Goal: Task Accomplishment & Management: Use online tool/utility

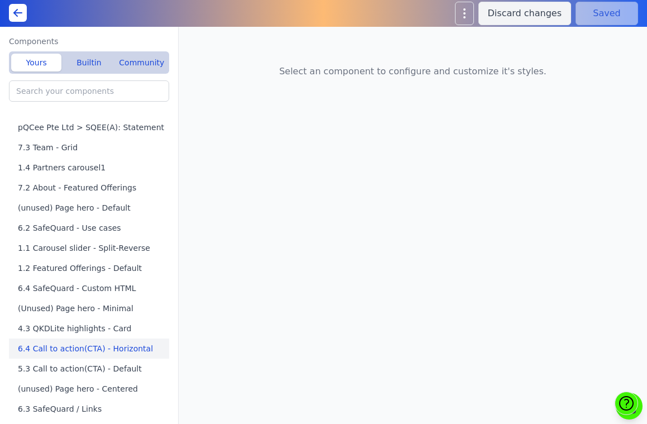
click at [74, 344] on button "6.4 Call to action(CTA) - Horizontal" at bounding box center [91, 348] width 165 height 20
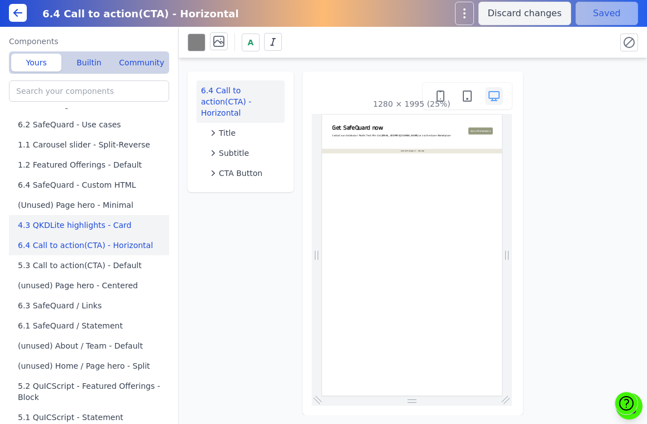
scroll to position [112, 0]
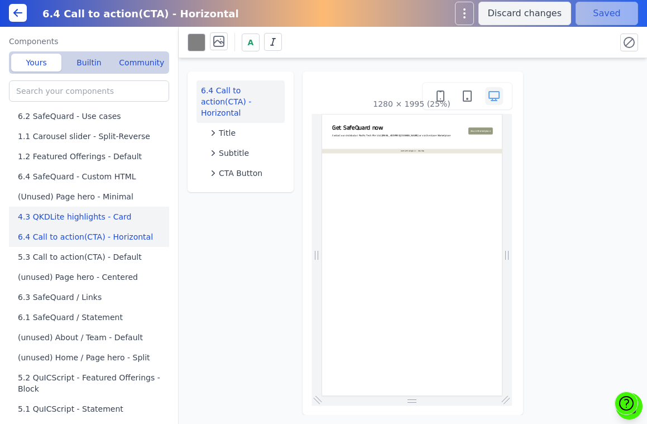
click at [86, 220] on button "4.3 QKDLite highlights - Card" at bounding box center [91, 216] width 165 height 20
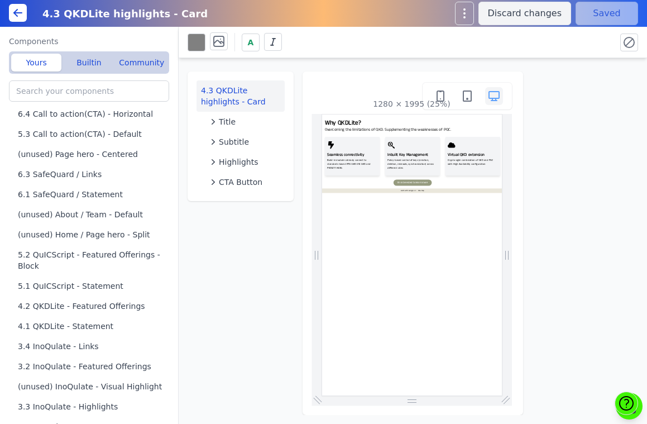
scroll to position [239, 0]
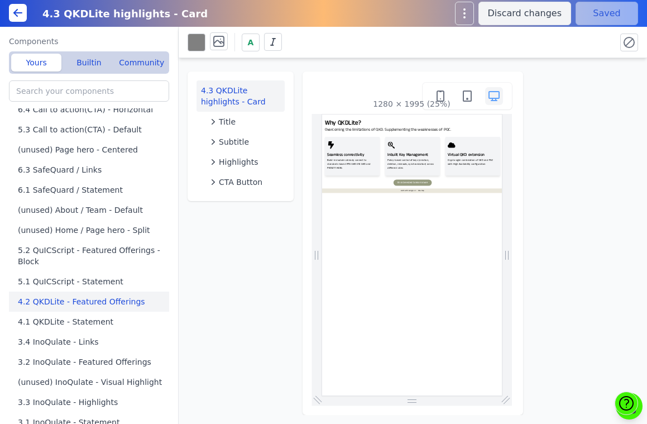
click at [78, 295] on button "4.2 QKDLite - Featured Offerings" at bounding box center [91, 301] width 165 height 20
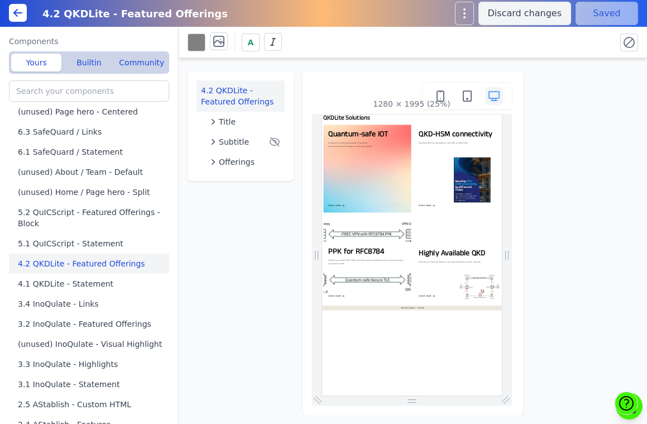
scroll to position [276, 0]
click at [80, 248] on button "5.1 QuICScript - Statement" at bounding box center [91, 244] width 165 height 20
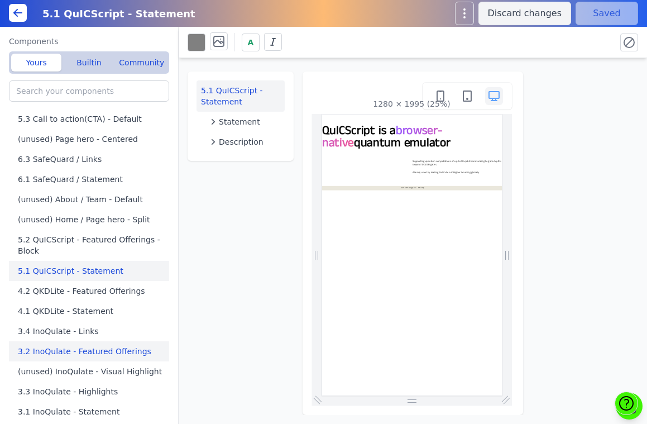
scroll to position [107, 0]
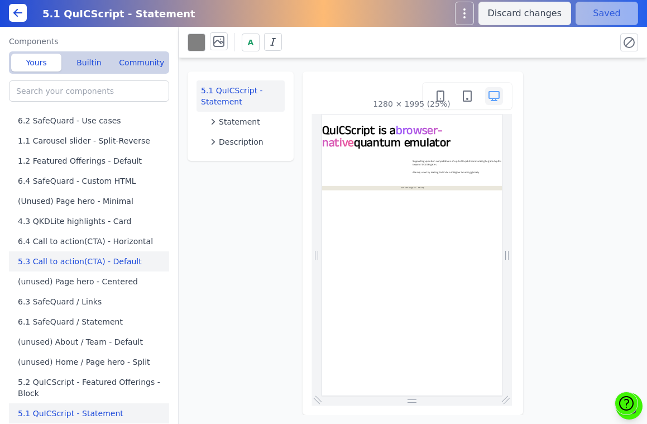
click at [70, 263] on button "5.3 Call to action(CTA) - Default" at bounding box center [91, 261] width 165 height 20
type input "5.3 Call to action(CTA) - Default"
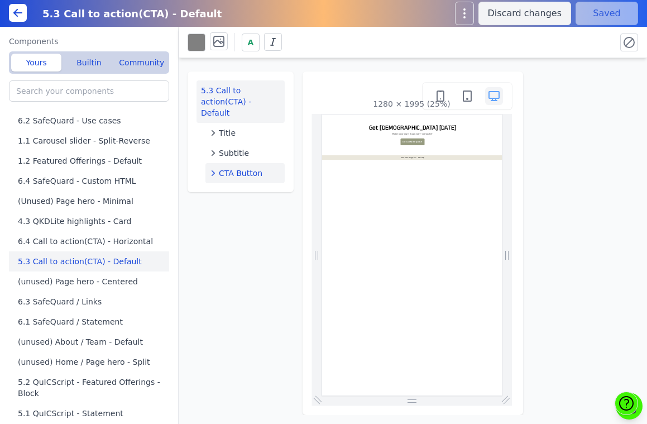
click at [215, 167] on icon "button" at bounding box center [213, 172] width 11 height 11
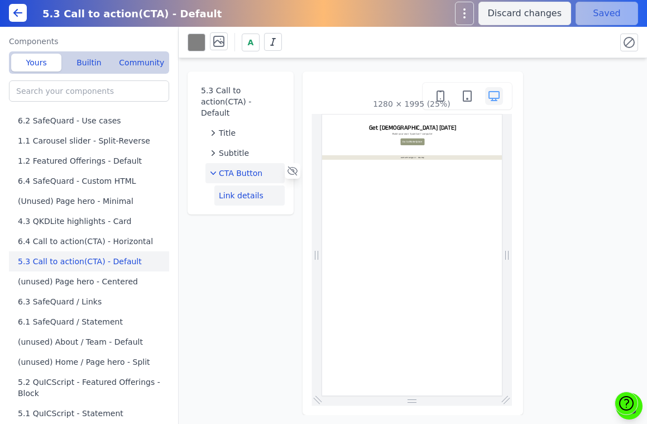
click at [234, 185] on button "Link details" at bounding box center [249, 195] width 70 height 20
select select
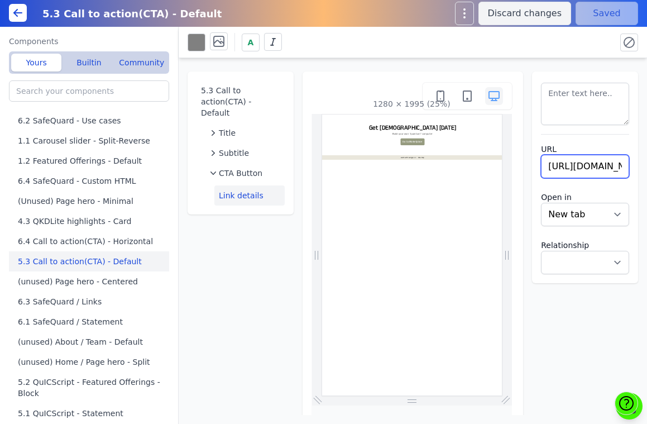
click at [566, 170] on input "[URL][DOMAIN_NAME]" at bounding box center [585, 166] width 88 height 23
paste input "[DOMAIN_NAME][URL]"
type input "[URL][DOMAIN_NAME]"
select select
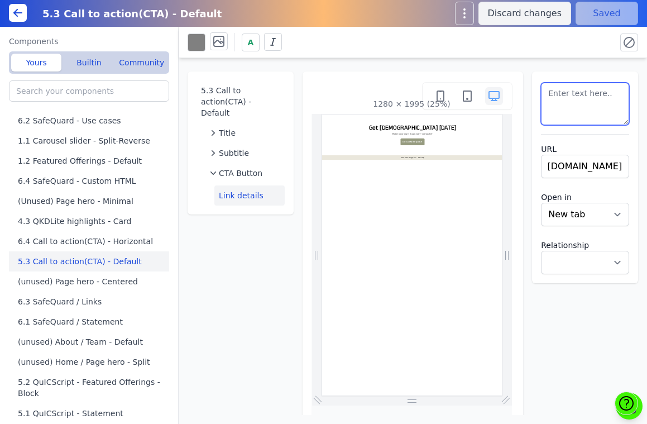
scroll to position [0, 0]
click at [607, 98] on textarea at bounding box center [585, 104] width 88 height 42
type textarea "Go to Azure Marketplace"
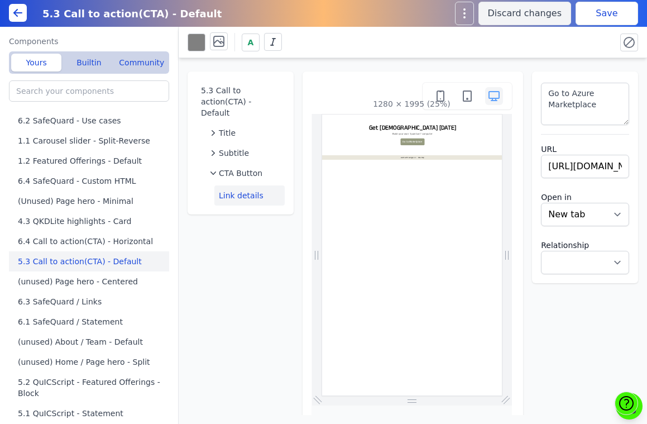
click at [601, 9] on button "Save" at bounding box center [606, 13] width 62 height 23
